Goal: Navigation & Orientation: Find specific page/section

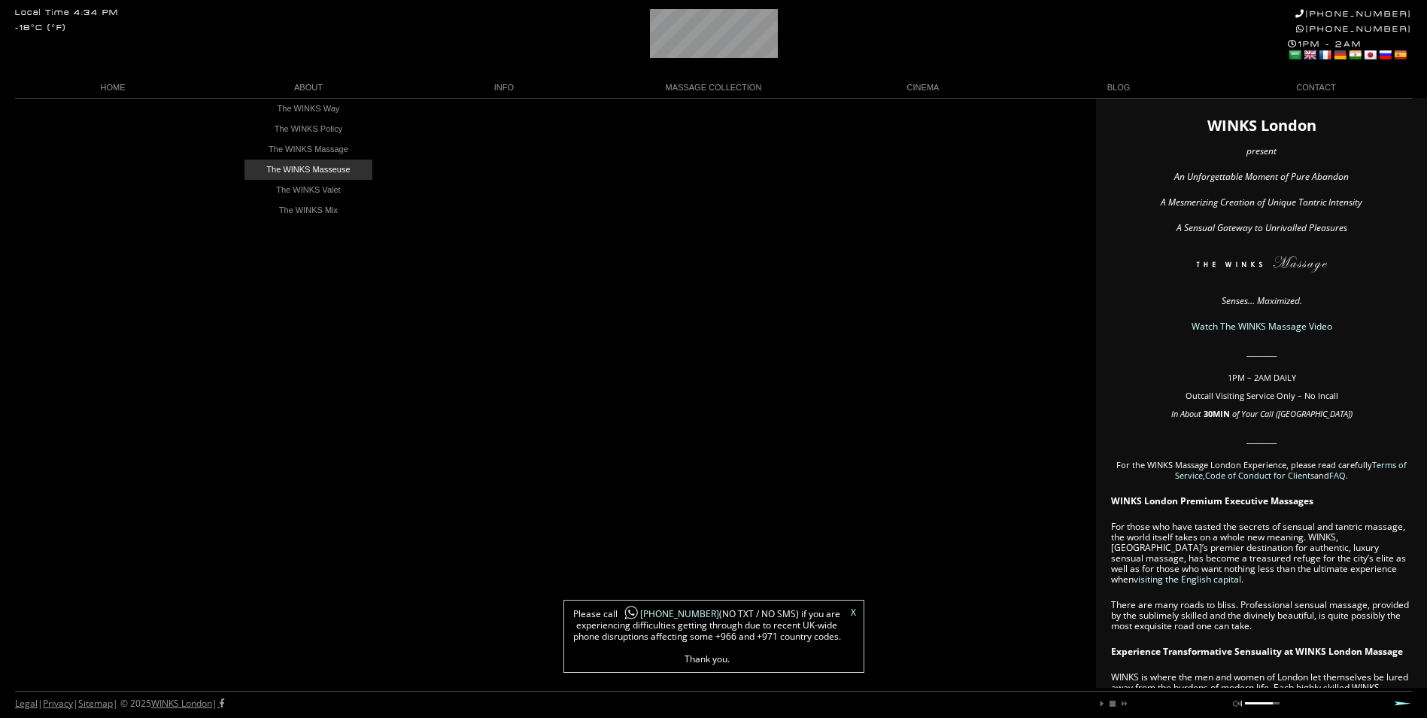
click at [296, 167] on link "The WINKS Masseuse" at bounding box center [308, 169] width 128 height 20
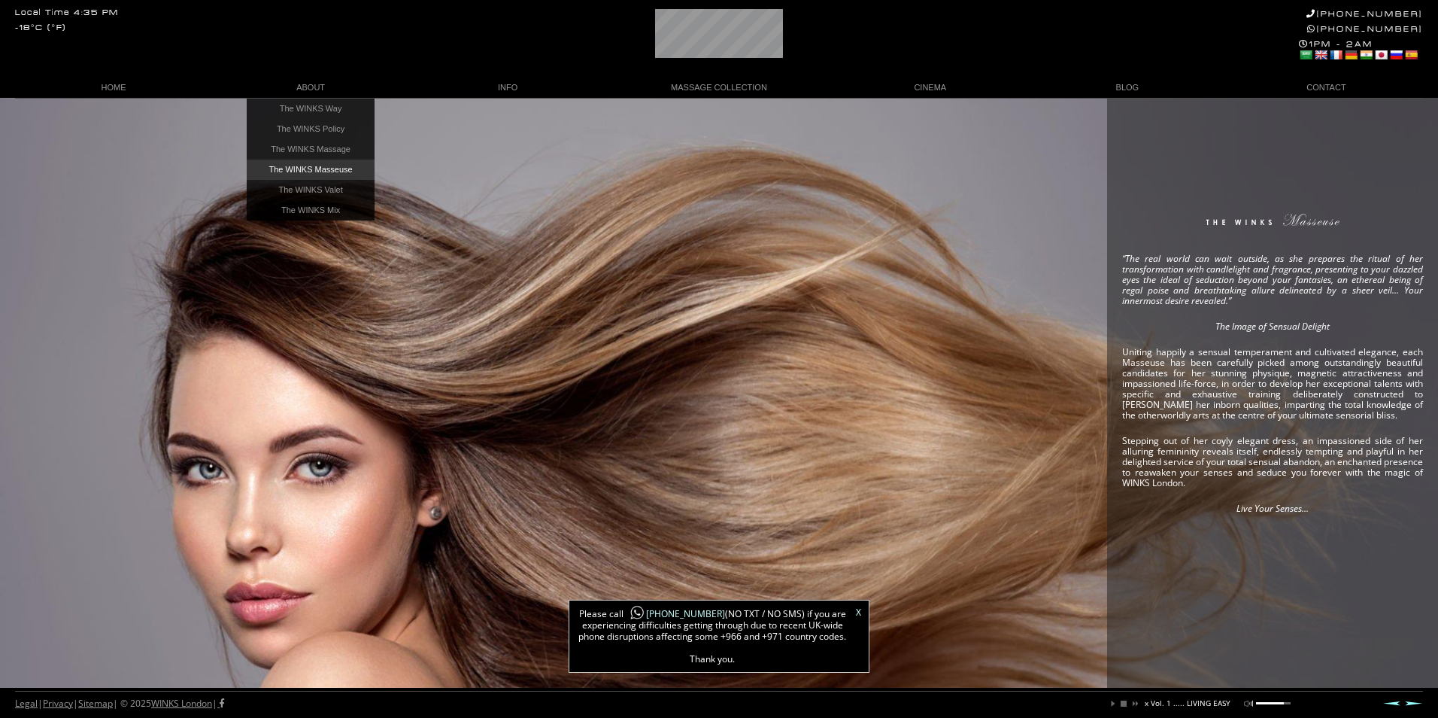
click at [291, 166] on link "The WINKS Masseuse" at bounding box center [311, 169] width 128 height 20
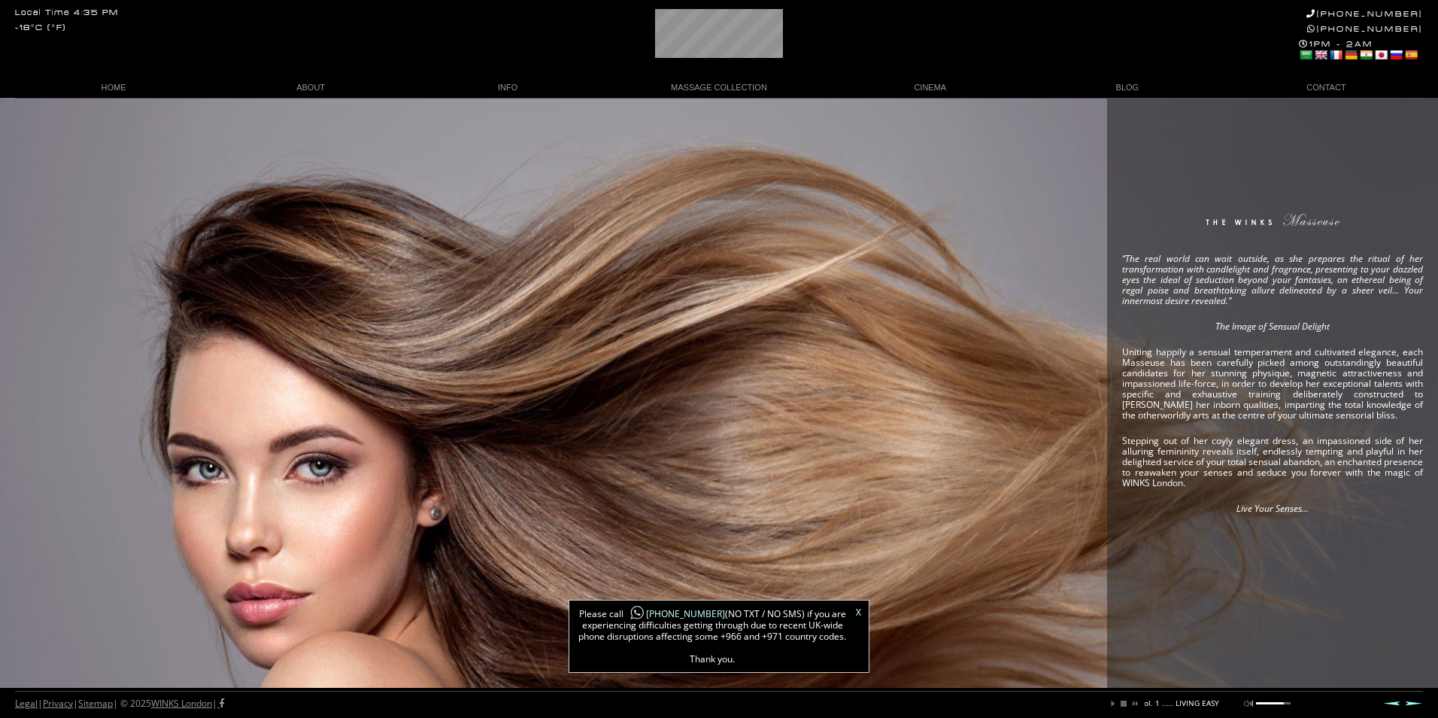
scroll to position [0, 214]
click at [858, 612] on link "X" at bounding box center [858, 612] width 5 height 9
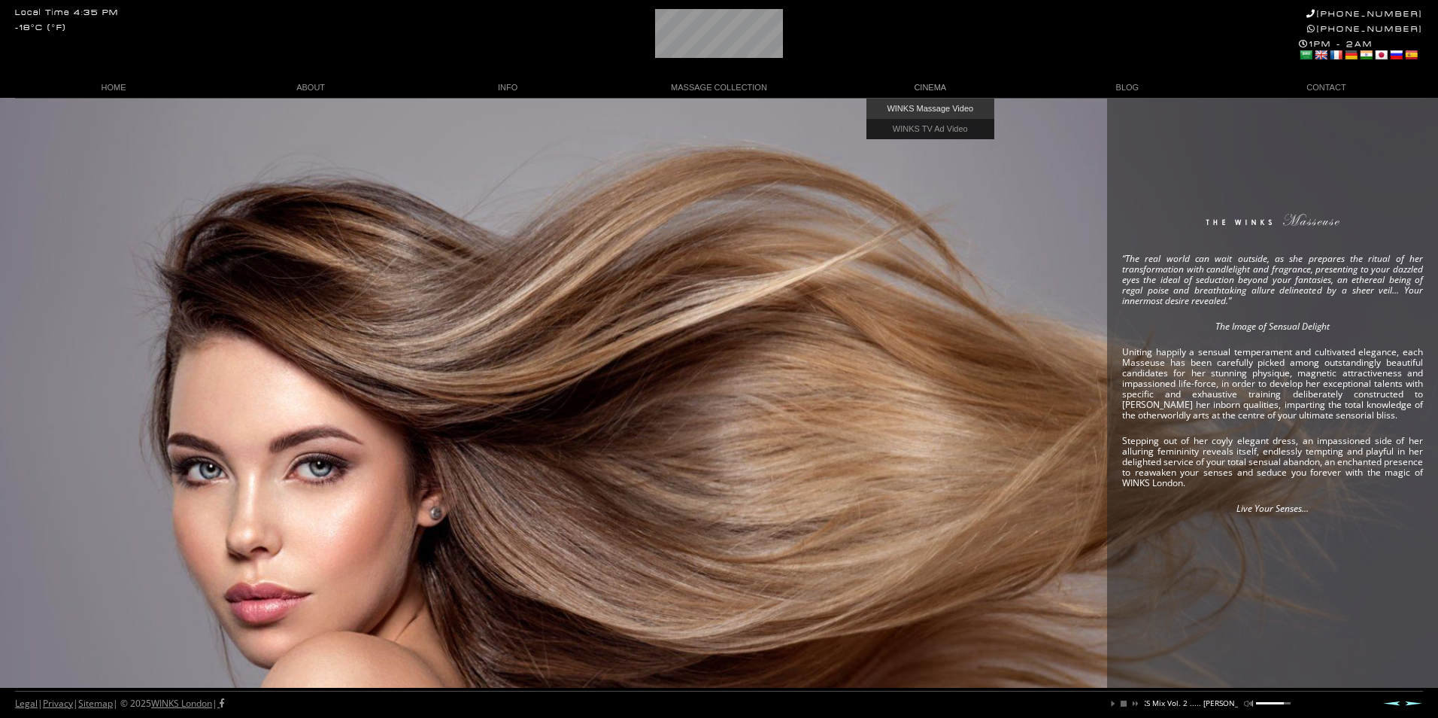
click at [926, 104] on link "WINKS Massage Video" at bounding box center [931, 109] width 128 height 20
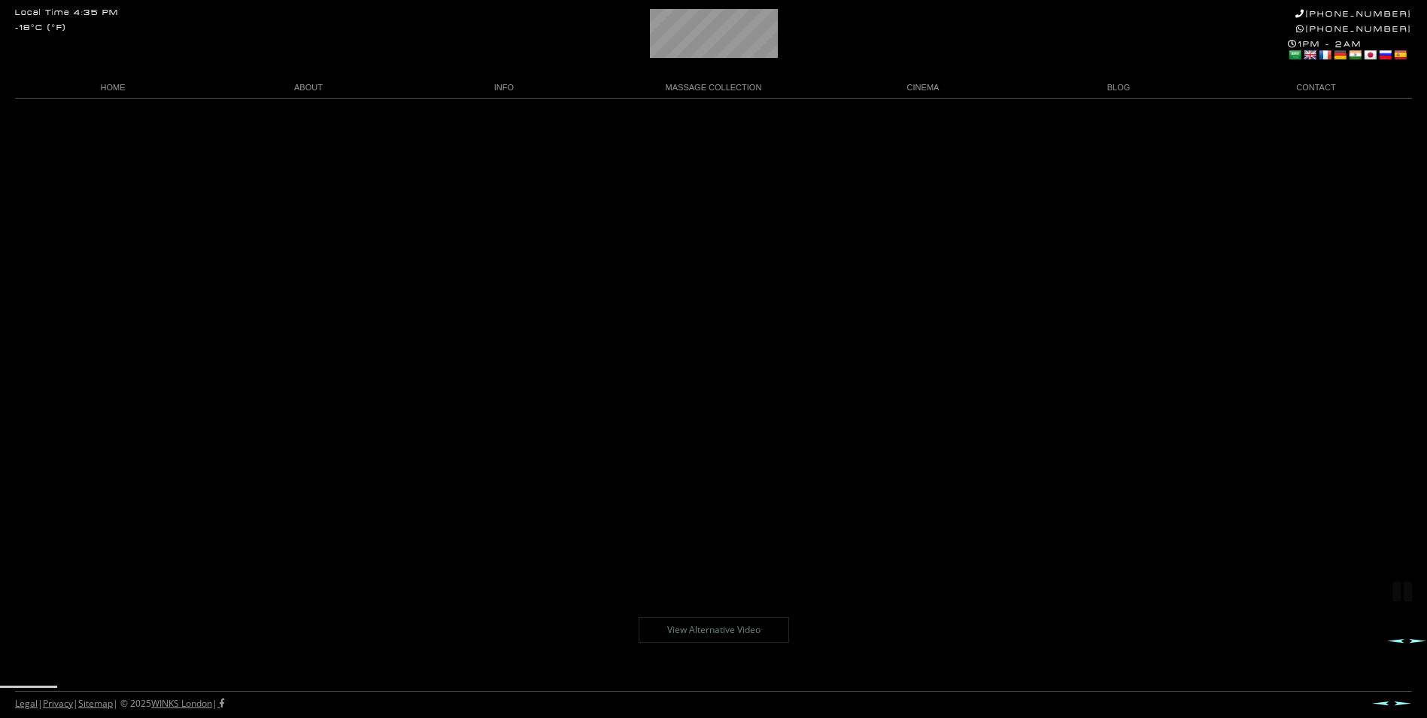
scroll to position [98, 0]
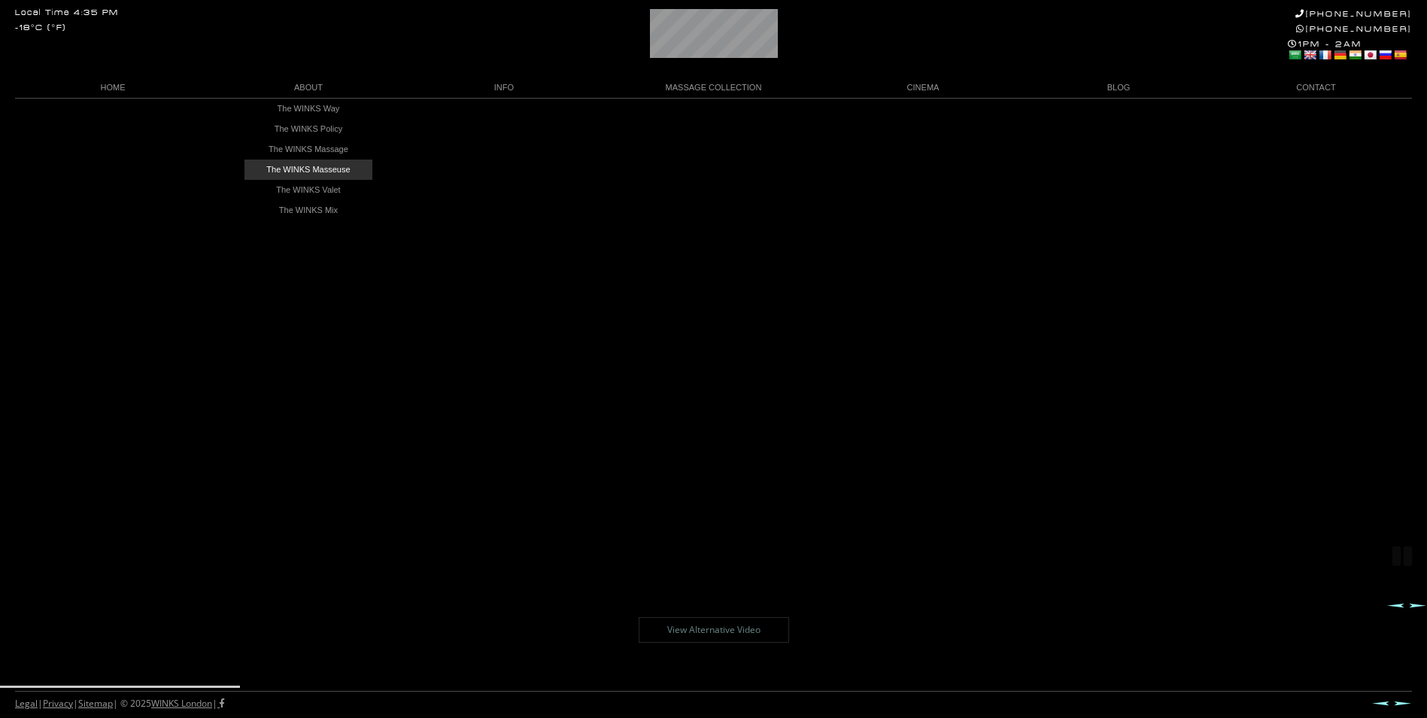
click at [300, 167] on link "The WINKS Masseuse" at bounding box center [308, 169] width 128 height 20
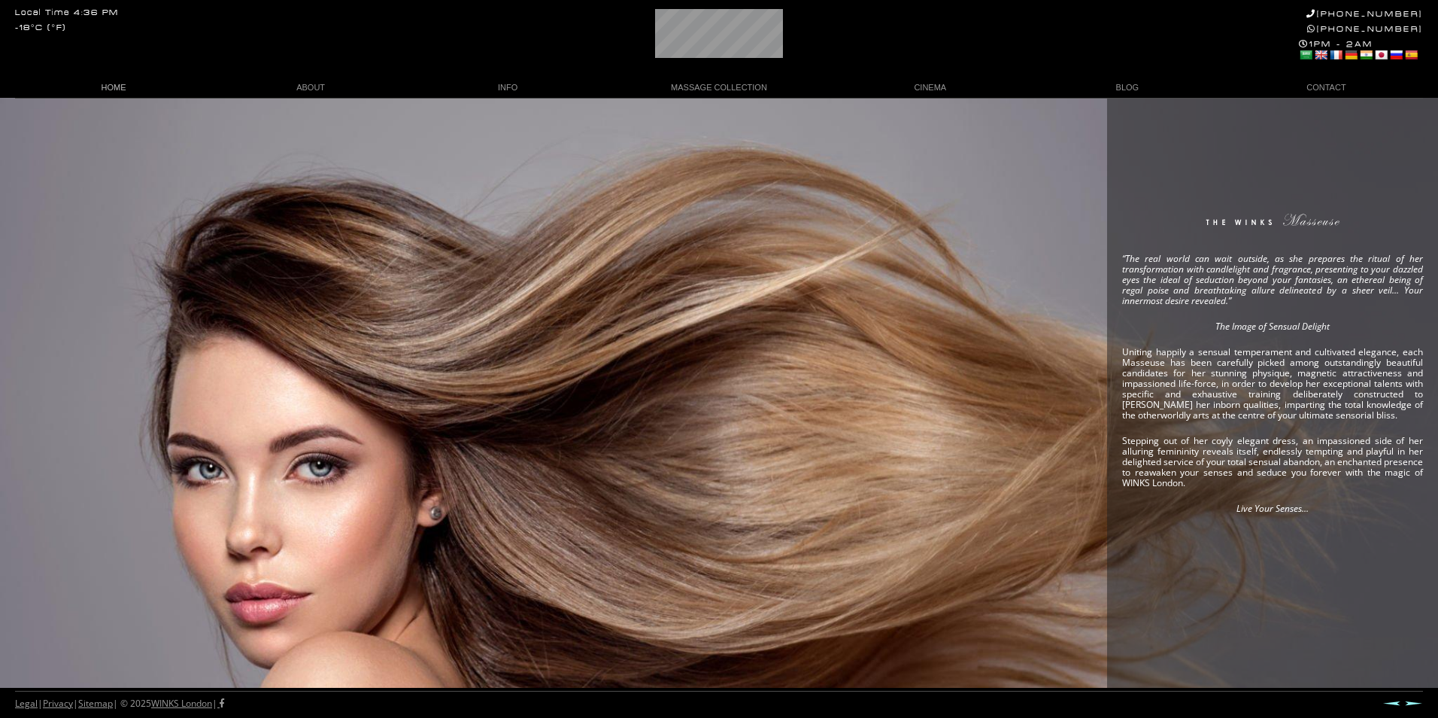
click at [98, 85] on link "HOME" at bounding box center [113, 87] width 197 height 20
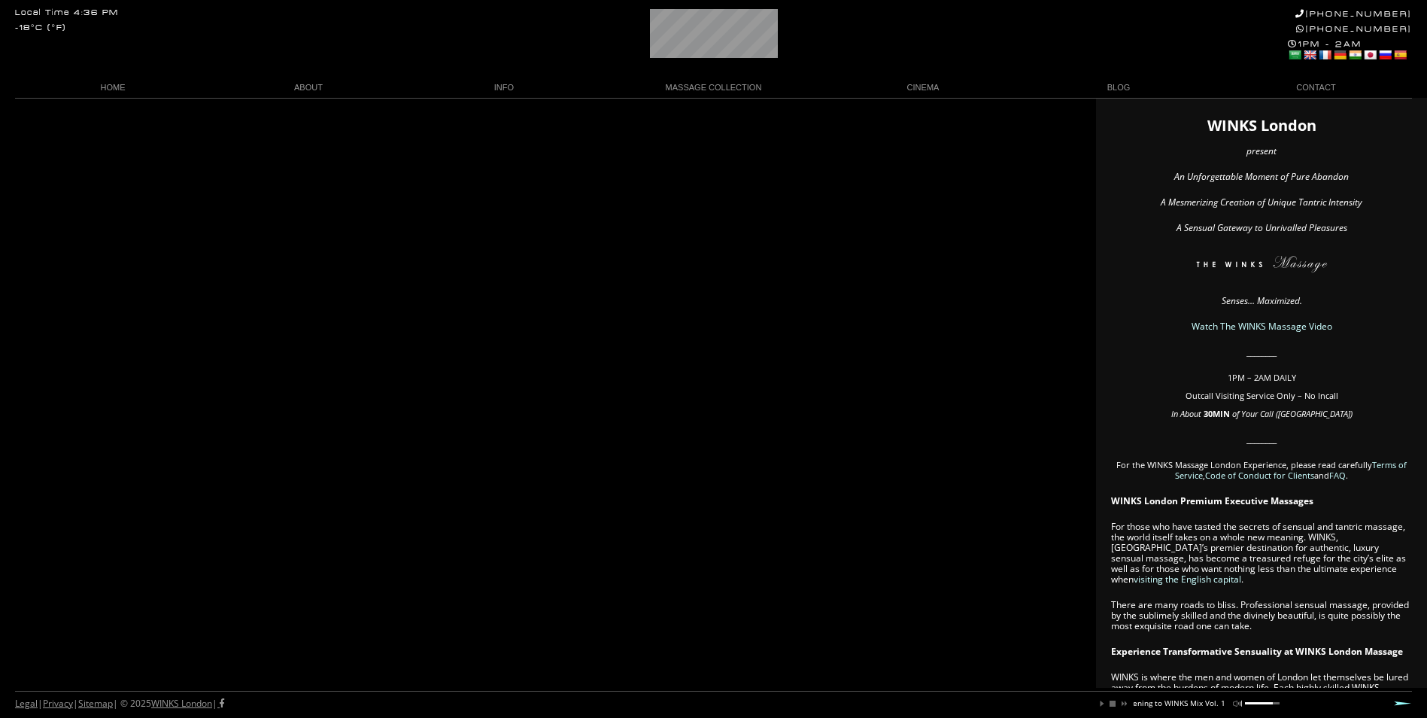
scroll to position [0, 137]
